Goal: Information Seeking & Learning: Find specific fact

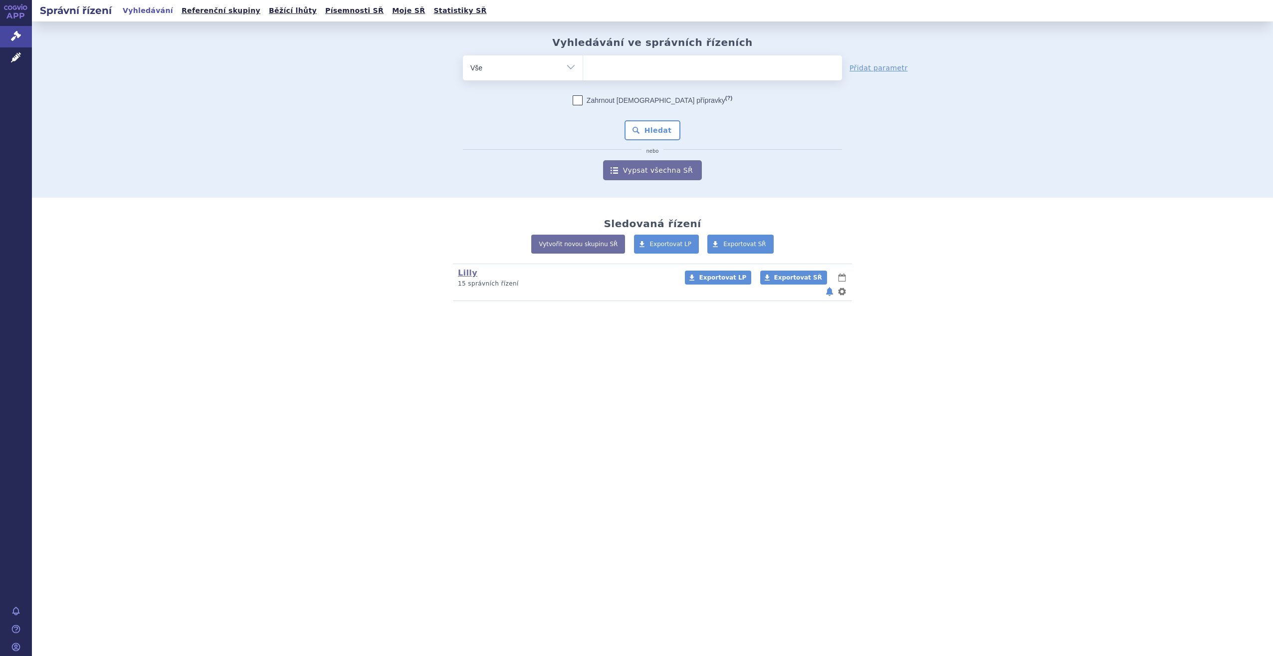
click at [616, 66] on ul at bounding box center [712, 65] width 259 height 21
click at [583, 66] on select at bounding box center [583, 67] width 0 height 25
type input "om"
type input "omv"
type input "omvoh"
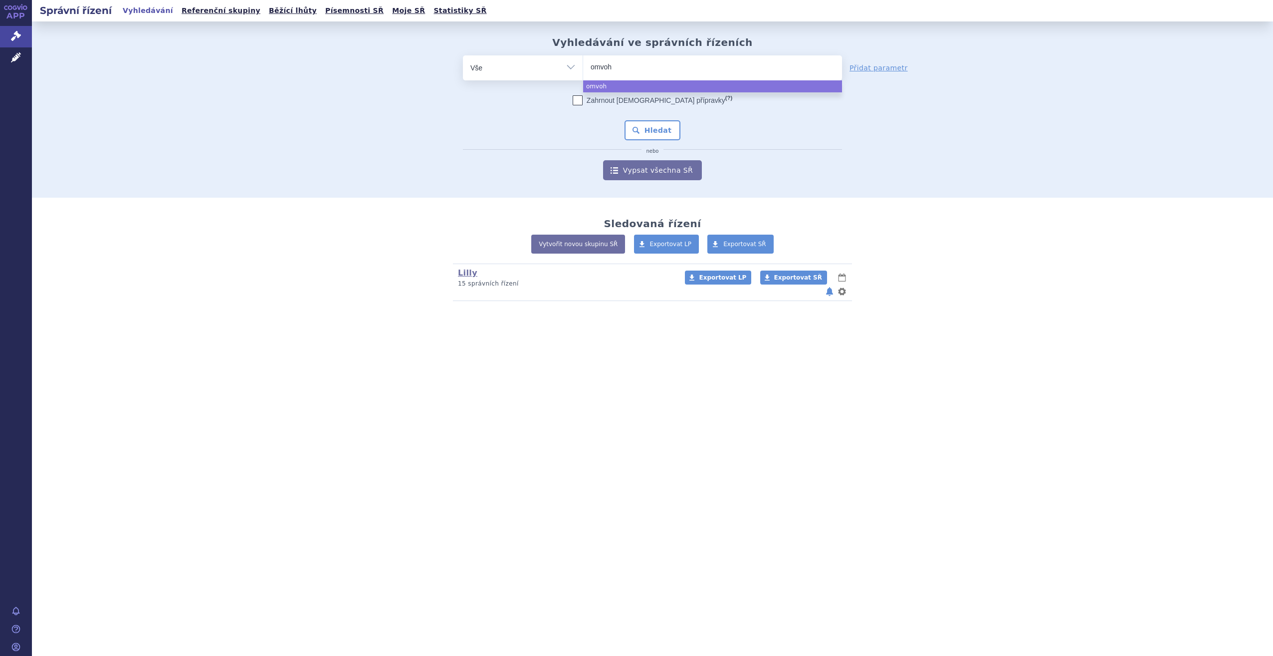
select select "omvoh"
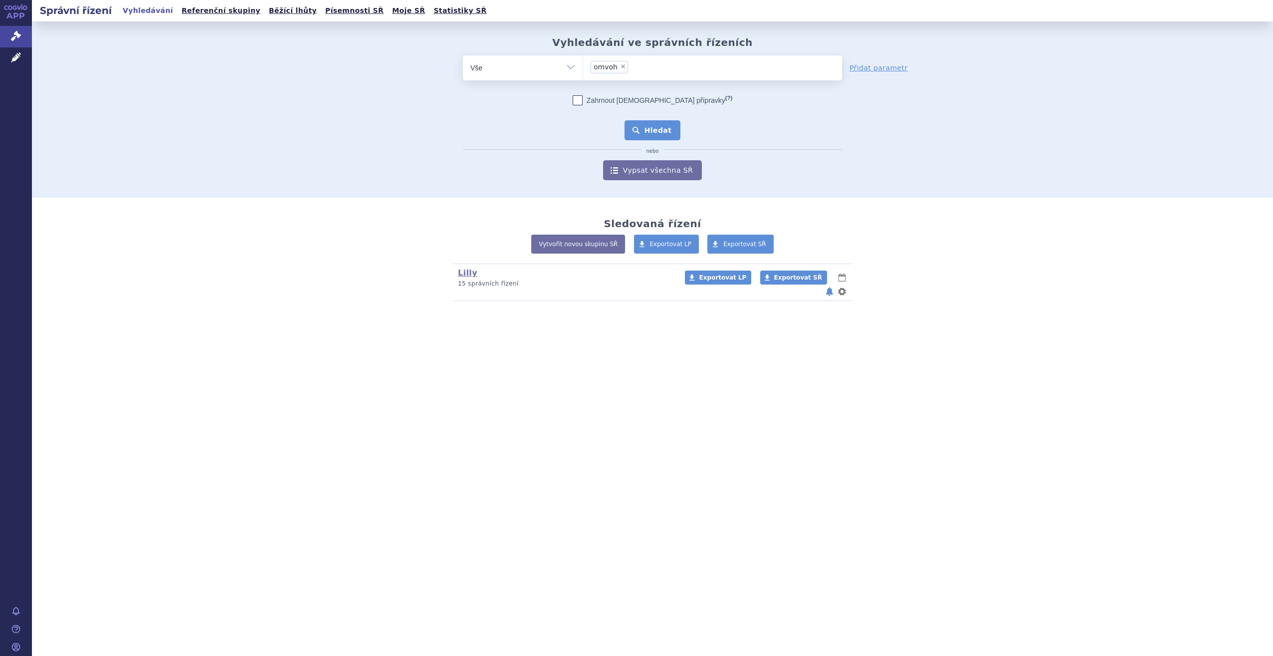
click at [640, 132] on button "Hledat" at bounding box center [653, 130] width 56 height 20
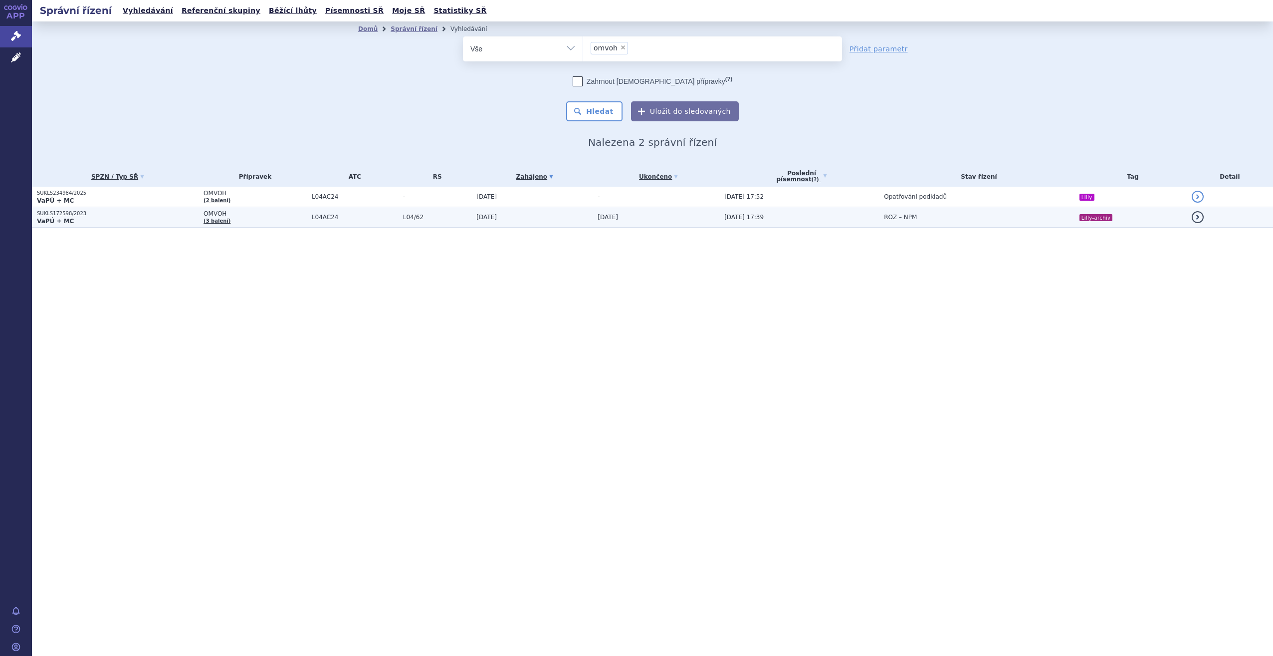
click at [187, 221] on p "VaPÚ + MC" at bounding box center [118, 221] width 162 height 8
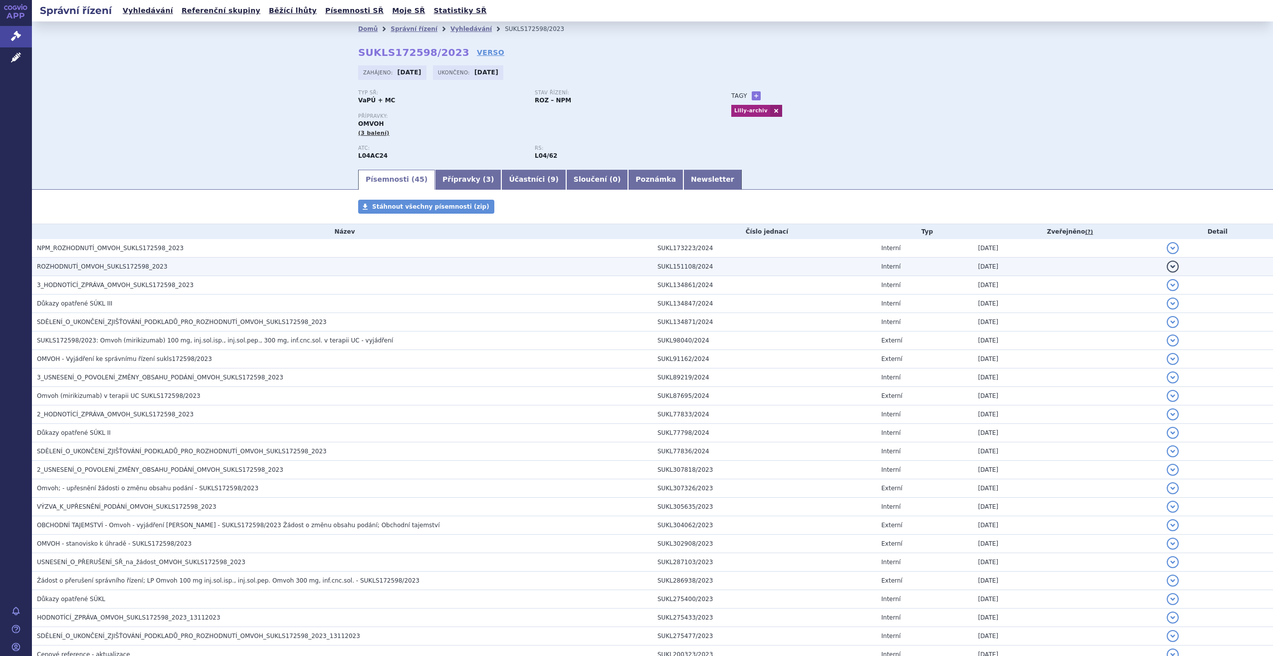
click at [189, 260] on td "ROZHODNUTÍ_OMVOH_SUKLS172598_2023" at bounding box center [342, 266] width 621 height 18
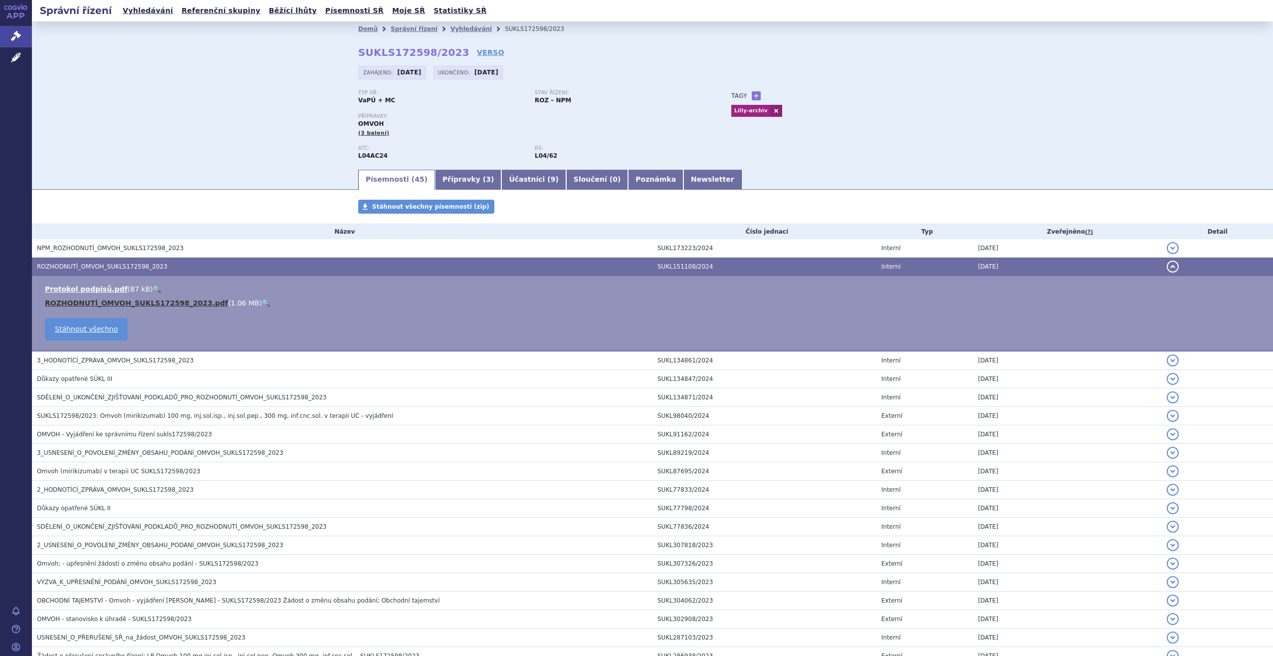
click at [171, 303] on link "ROZHODNUTÍ_OMVOH_SUKLS172598_2023.pdf" at bounding box center [136, 303] width 183 height 8
